Goal: Share content: Share content

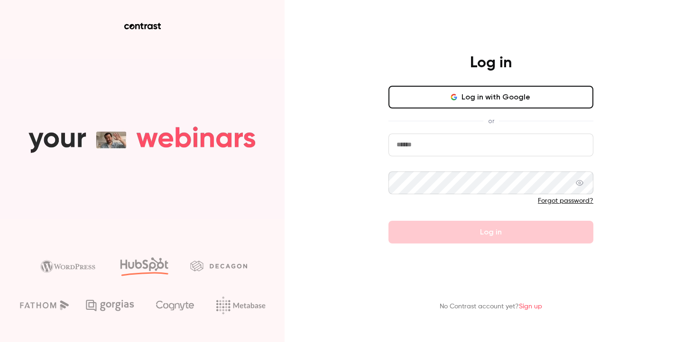
click at [435, 86] on button "Log in with Google" at bounding box center [490, 97] width 205 height 23
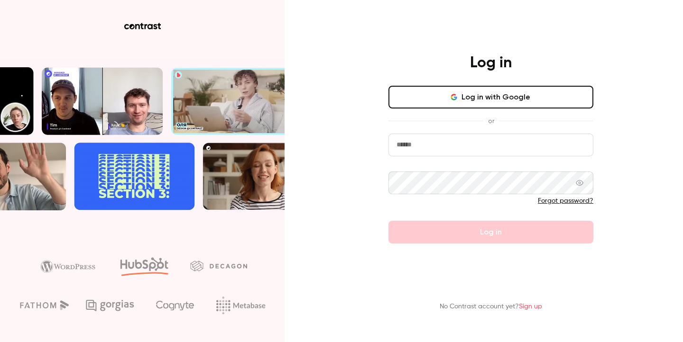
click at [231, 40] on aside at bounding box center [142, 171] width 284 height 342
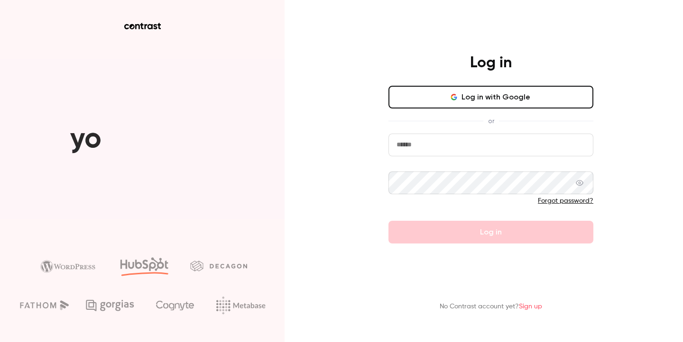
click at [398, 143] on input "email" at bounding box center [490, 145] width 205 height 23
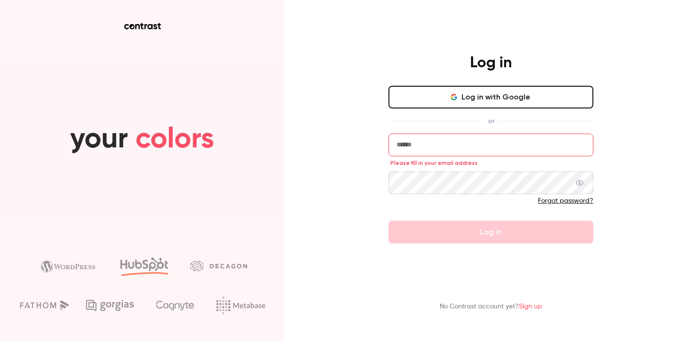
type input "**********"
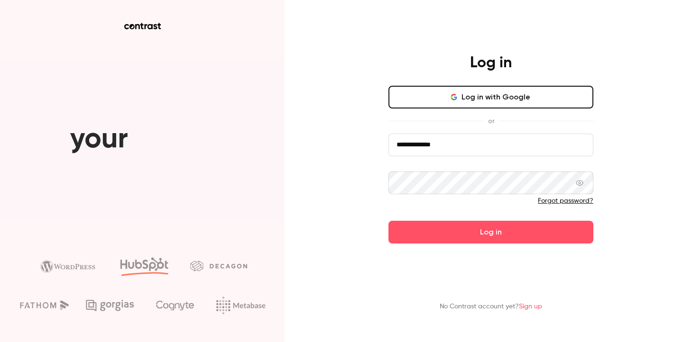
click at [388, 221] on button "Log in" at bounding box center [490, 232] width 205 height 23
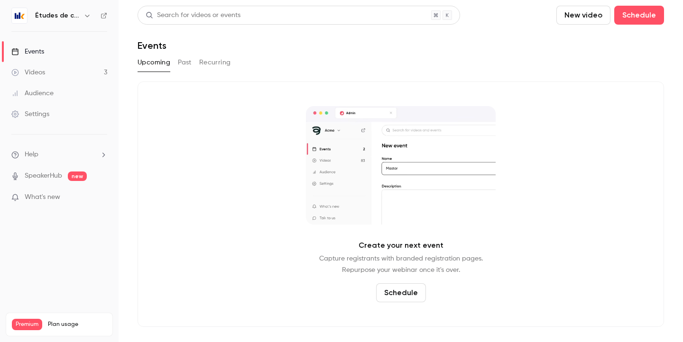
click at [52, 20] on h6 "Études de cas" at bounding box center [57, 15] width 45 height 9
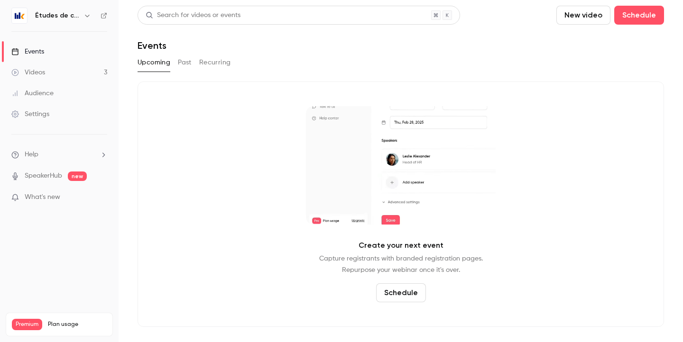
click at [83, 20] on button "button" at bounding box center [87, 15] width 11 height 11
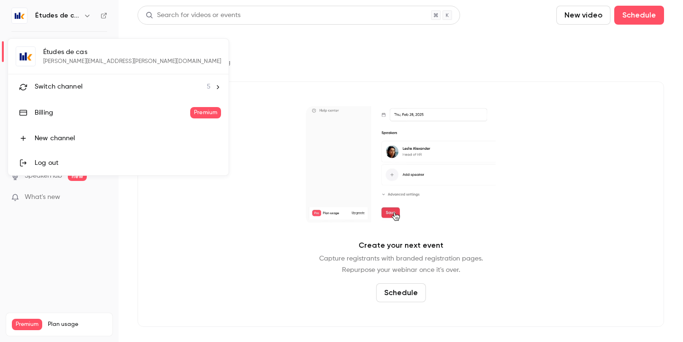
click at [65, 76] on li "Switch channel 5" at bounding box center [118, 86] width 220 height 25
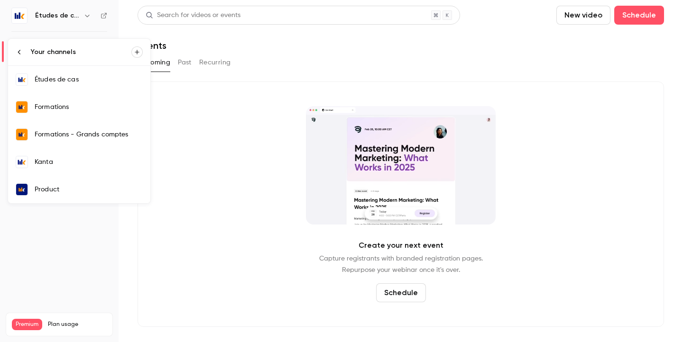
click at [68, 100] on link "Formations" at bounding box center [79, 106] width 142 height 27
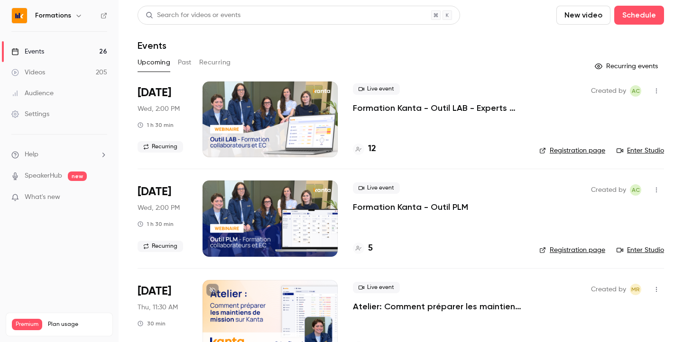
click at [449, 95] on div "Live event Formation Kanta - Outil LAB - Experts Comptables & Collaborateurs" at bounding box center [438, 98] width 171 height 30
click at [216, 135] on div at bounding box center [269, 120] width 135 height 76
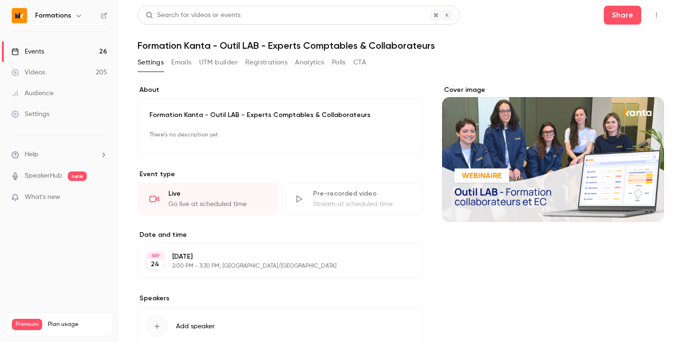
click at [623, 28] on header "Search for videos or events Share Formation Kanta - Outil LAB - Experts Comptab…" at bounding box center [400, 29] width 526 height 46
click at [620, 15] on button "Share" at bounding box center [622, 15] width 37 height 19
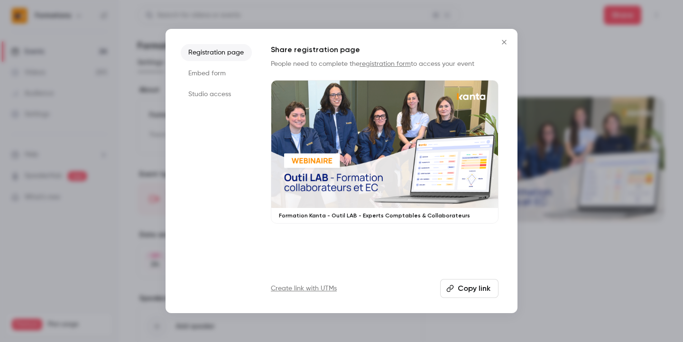
click at [459, 288] on button "Copy link" at bounding box center [469, 288] width 58 height 19
